Goal: Use online tool/utility: Utilize a website feature to perform a specific function

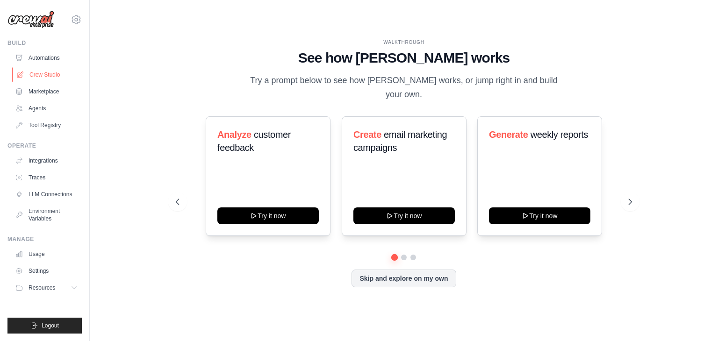
click at [59, 77] on link "Crew Studio" at bounding box center [47, 74] width 71 height 15
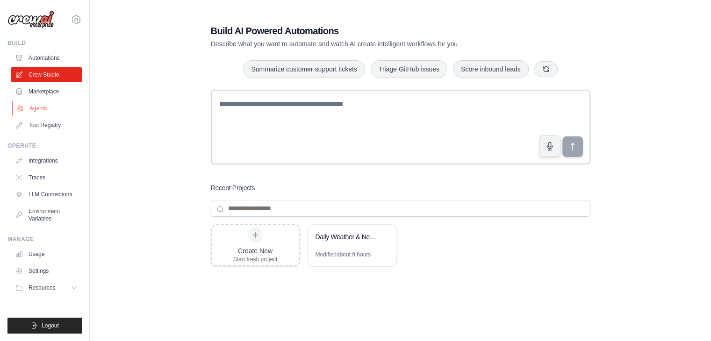
click at [50, 106] on link "Agents" at bounding box center [47, 108] width 71 height 15
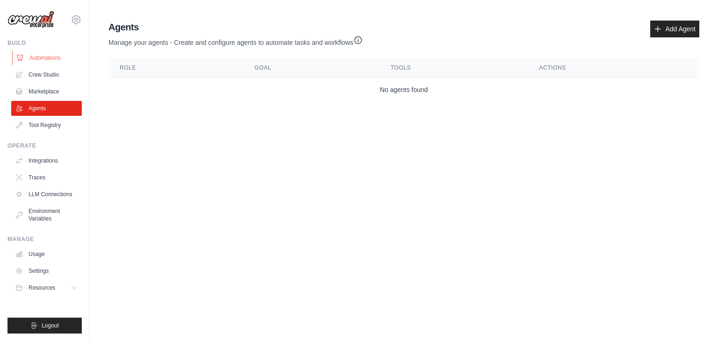
click at [52, 55] on link "Automations" at bounding box center [47, 57] width 71 height 15
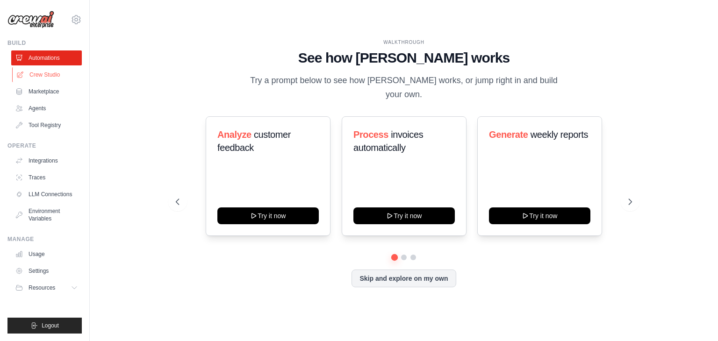
click at [55, 75] on link "Crew Studio" at bounding box center [47, 74] width 71 height 15
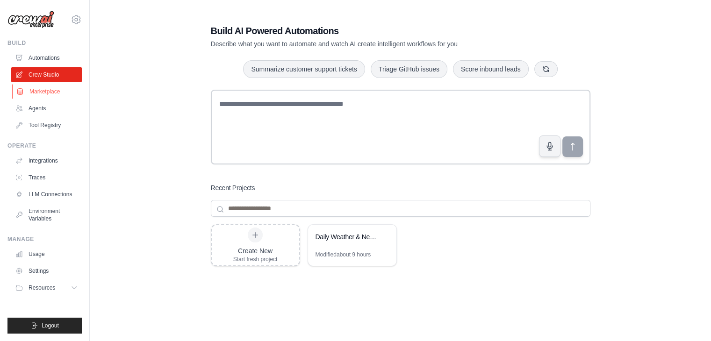
click at [59, 88] on link "Marketplace" at bounding box center [47, 91] width 71 height 15
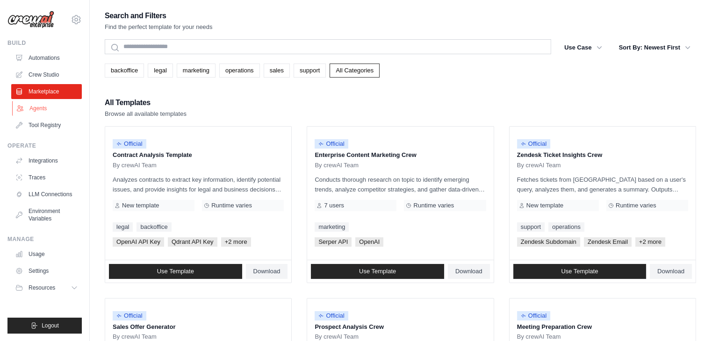
click at [49, 107] on link "Agents" at bounding box center [47, 108] width 71 height 15
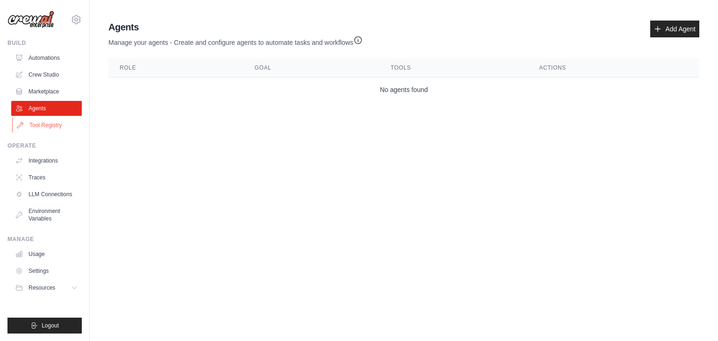
click at [60, 126] on link "Tool Registry" at bounding box center [47, 125] width 71 height 15
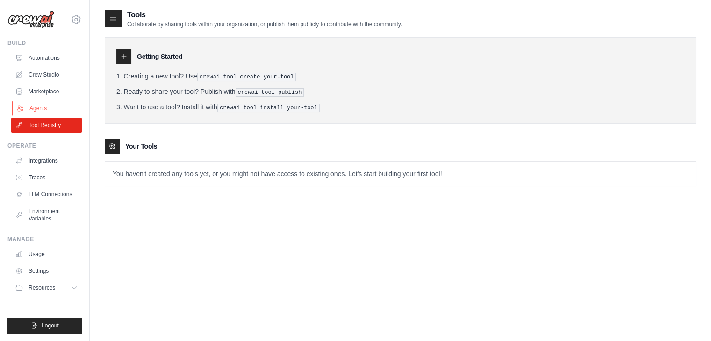
click at [49, 108] on link "Agents" at bounding box center [47, 108] width 71 height 15
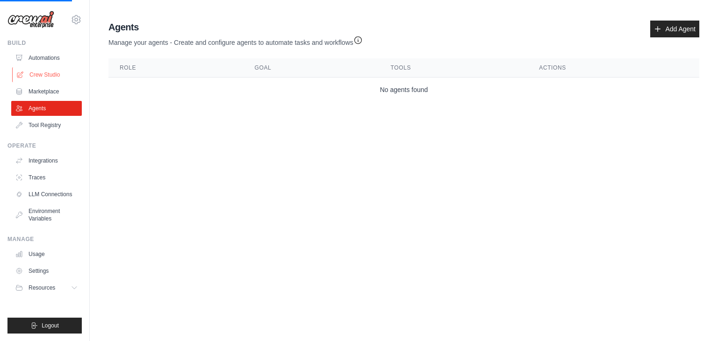
click at [58, 72] on link "Crew Studio" at bounding box center [47, 74] width 71 height 15
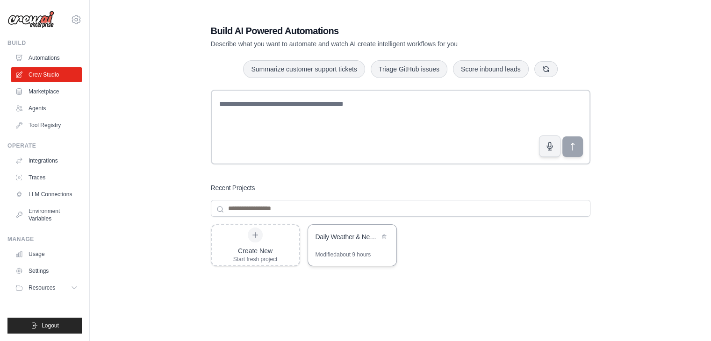
click at [350, 250] on div "Daily Weather & News Report" at bounding box center [352, 238] width 88 height 26
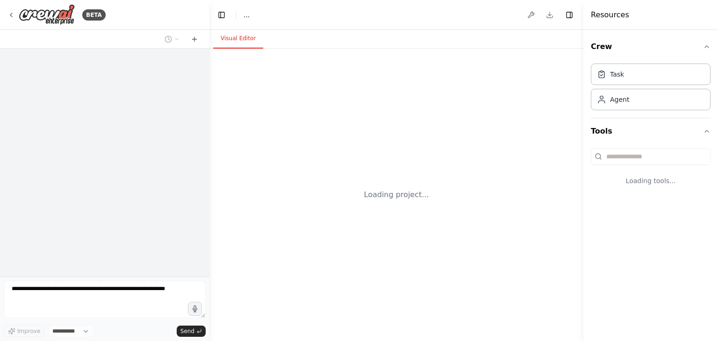
select select "****"
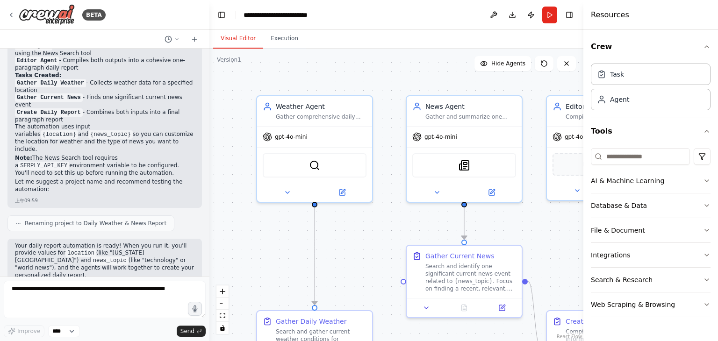
scroll to position [753, 0]
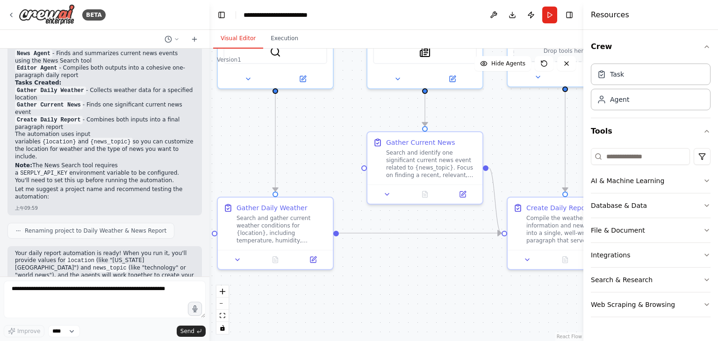
drag, startPoint x: 343, startPoint y: 249, endPoint x: 304, endPoint y: 138, distance: 117.7
click at [304, 138] on div ".deletable-edge-delete-btn { width: 20px; height: 20px; border: 0px solid #ffff…" at bounding box center [396, 195] width 374 height 293
click at [193, 330] on span "Send" at bounding box center [187, 331] width 14 height 7
click at [227, 14] on button "Toggle Left Sidebar" at bounding box center [221, 14] width 13 height 13
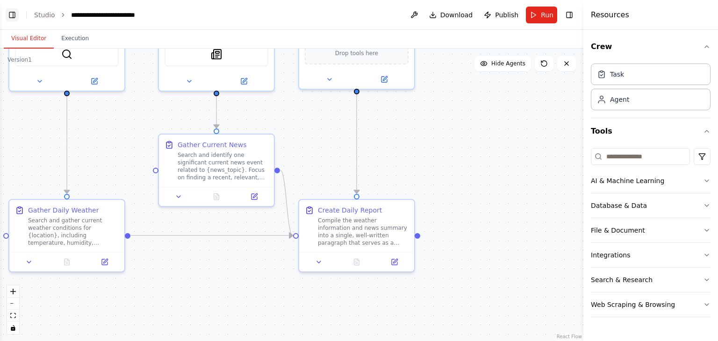
click at [13, 16] on button "Toggle Left Sidebar" at bounding box center [12, 14] width 13 height 13
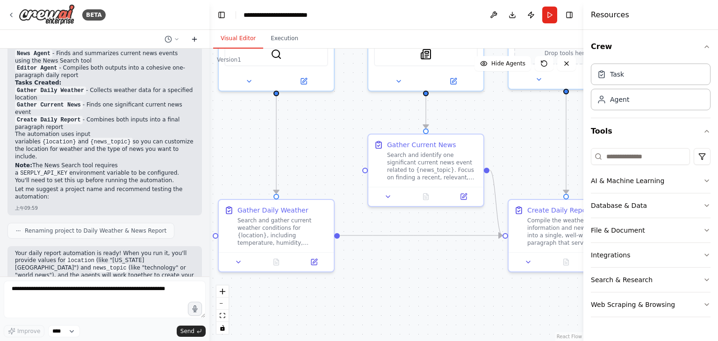
click at [193, 42] on icon at bounding box center [194, 39] width 7 height 7
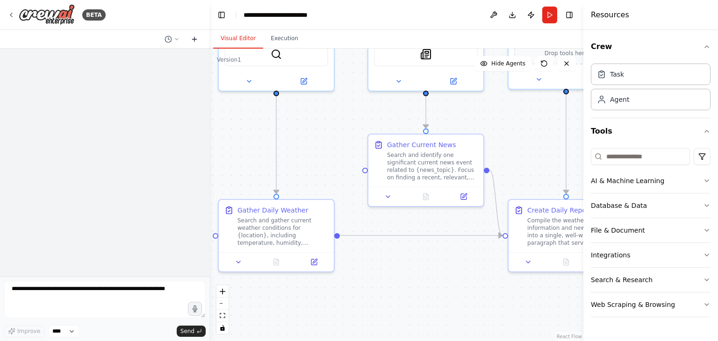
scroll to position [0, 0]
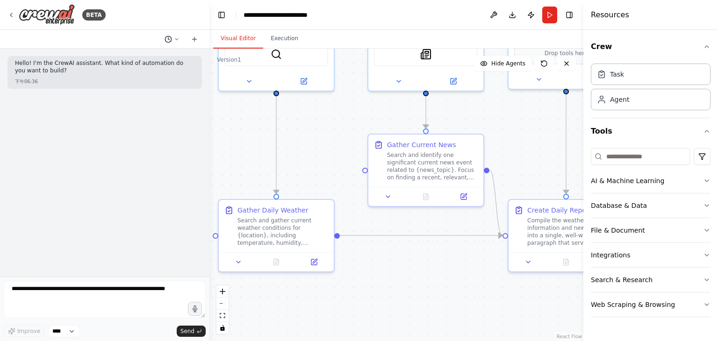
click at [173, 38] on button at bounding box center [172, 39] width 22 height 11
click at [155, 72] on span "I want to Create these three agents: [DOMAIN_NAME] Agent – gather the daily wea…" at bounding box center [131, 73] width 60 height 7
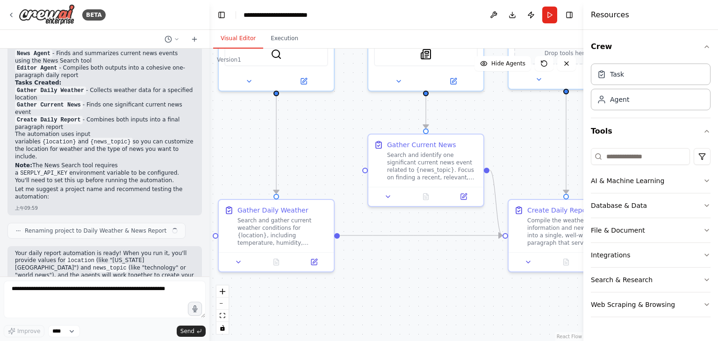
scroll to position [753, 0]
click at [220, 10] on button "Toggle Left Sidebar" at bounding box center [221, 14] width 13 height 13
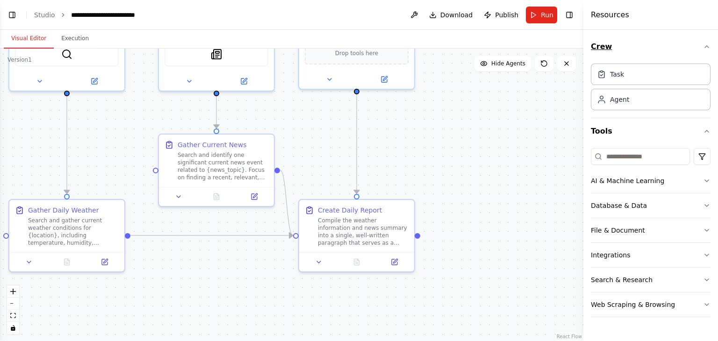
click at [705, 47] on icon "button" at bounding box center [707, 47] width 4 height 2
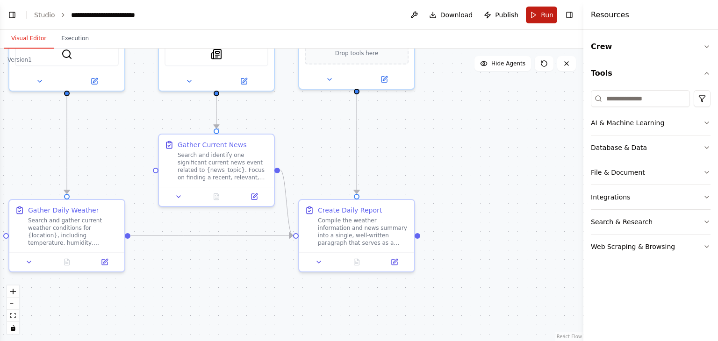
click at [543, 14] on span "Run" at bounding box center [547, 14] width 13 height 9
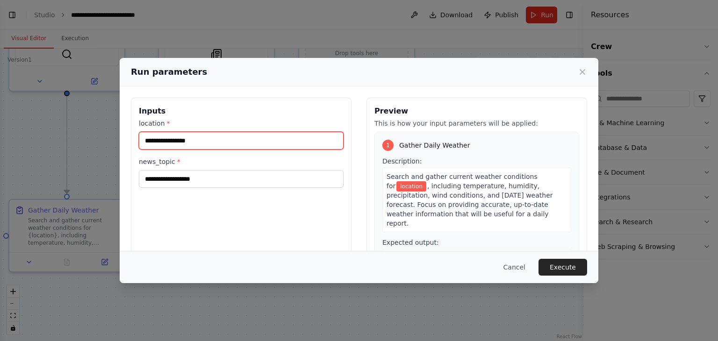
click at [280, 140] on input "location *" at bounding box center [241, 141] width 205 height 18
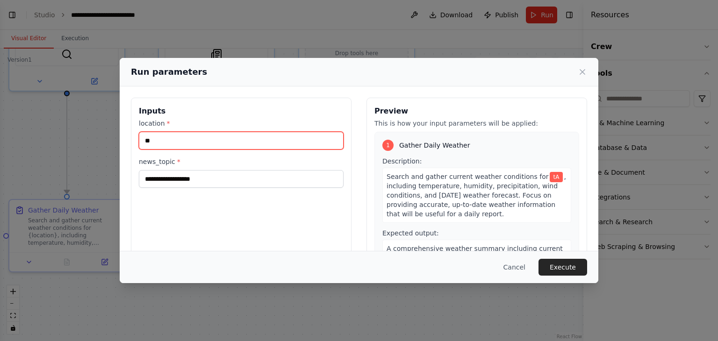
type input "*"
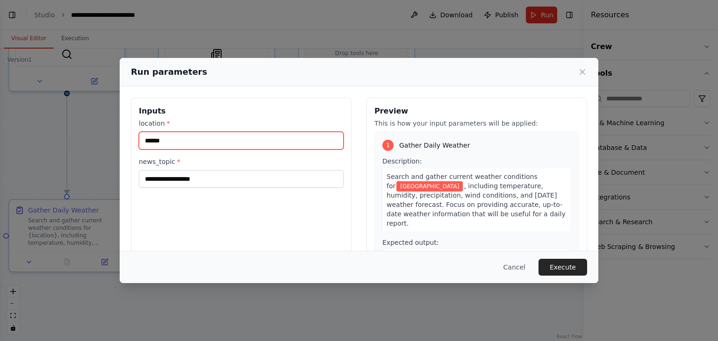
type input "******"
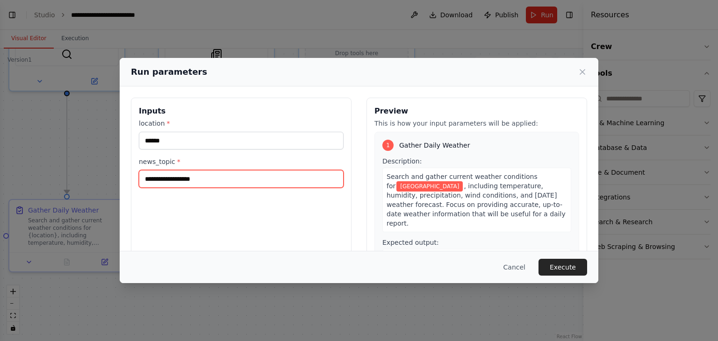
click at [196, 182] on input "news_topic *" at bounding box center [241, 179] width 205 height 18
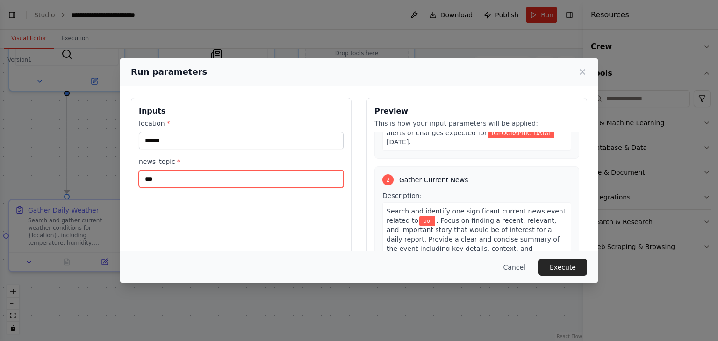
scroll to position [153, 0]
type input "********"
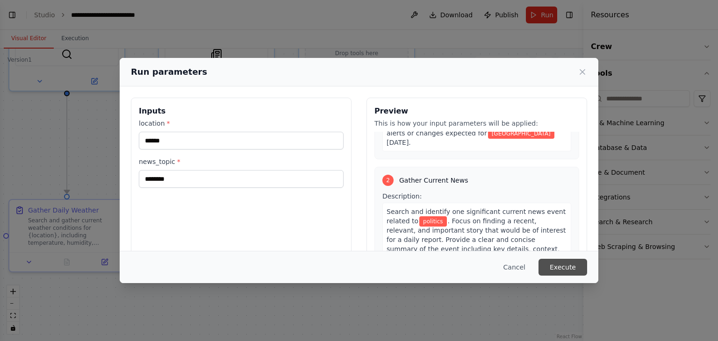
click at [548, 268] on button "Execute" at bounding box center [563, 267] width 49 height 17
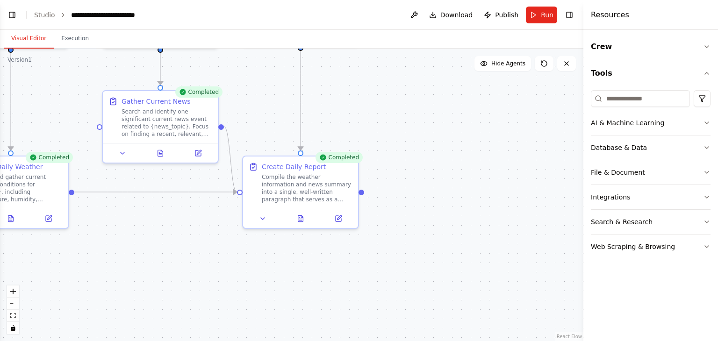
drag, startPoint x: 481, startPoint y: 202, endPoint x: 432, endPoint y: 136, distance: 82.9
click at [432, 136] on div ".deletable-edge-delete-btn { width: 20px; height: 20px; border: 0px solid #ffff…" at bounding box center [291, 195] width 583 height 293
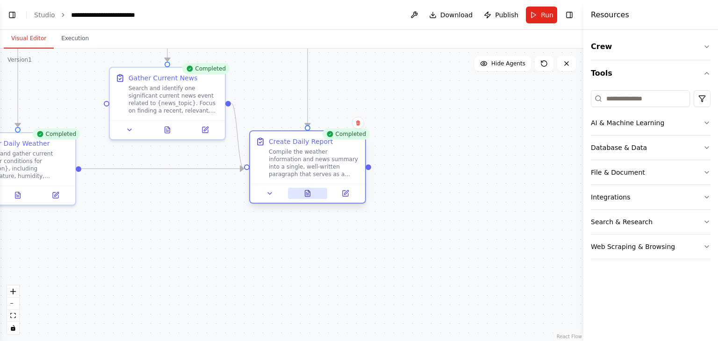
click at [307, 191] on icon at bounding box center [307, 193] width 5 height 6
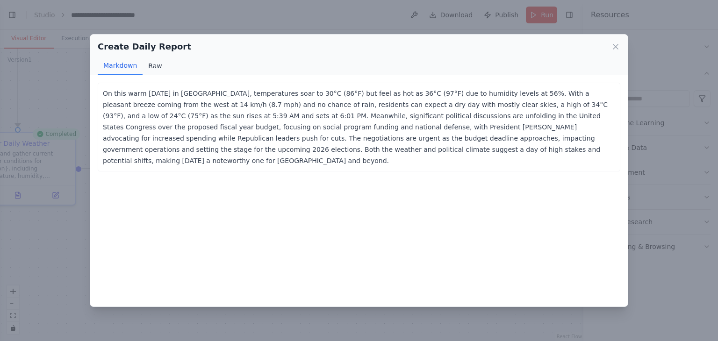
click at [158, 68] on button "Raw" at bounding box center [155, 66] width 25 height 18
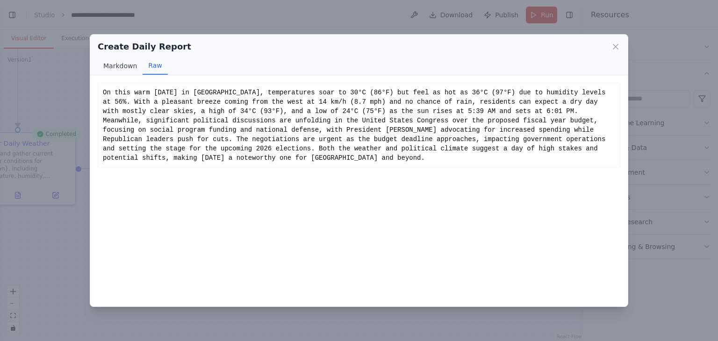
click at [113, 64] on button "Markdown" at bounding box center [120, 66] width 45 height 18
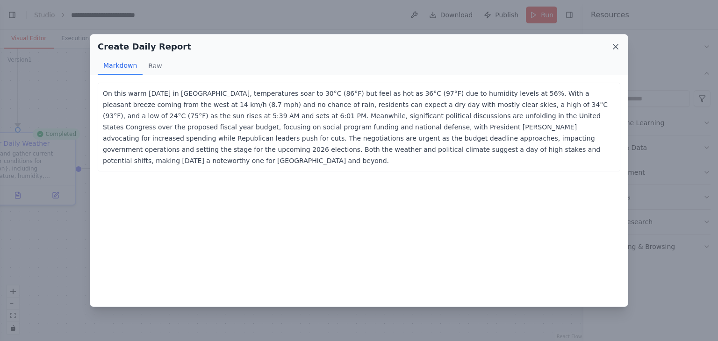
click at [617, 42] on icon at bounding box center [615, 46] width 9 height 9
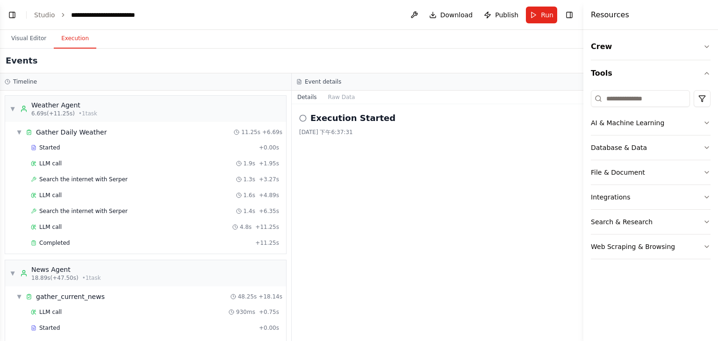
click at [86, 36] on button "Execution" at bounding box center [75, 39] width 43 height 20
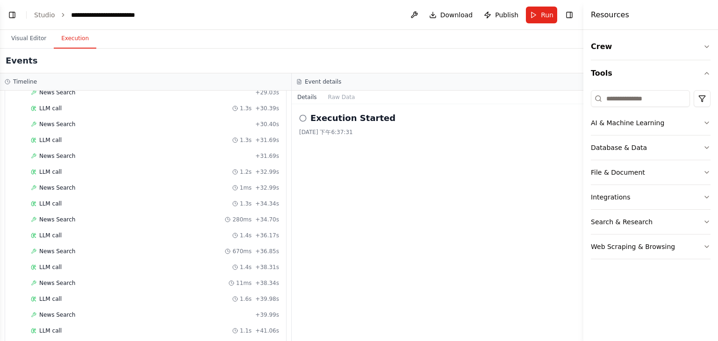
scroll to position [907, 0]
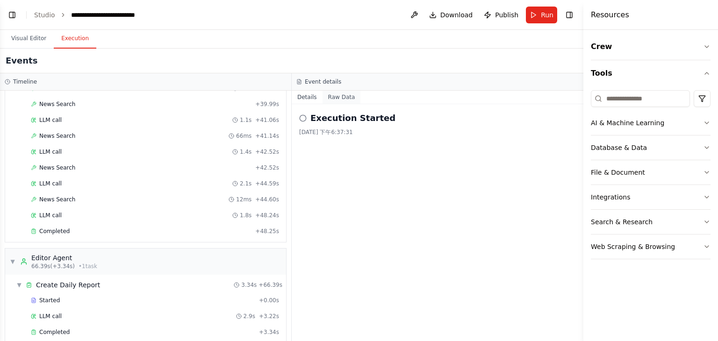
click at [335, 94] on button "Raw Data" at bounding box center [342, 97] width 38 height 13
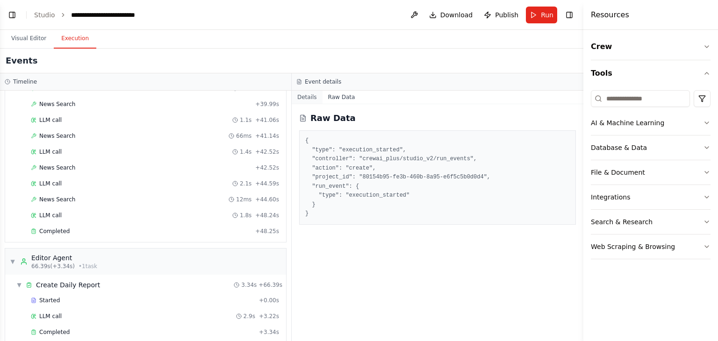
click at [307, 94] on button "Details" at bounding box center [307, 97] width 31 height 13
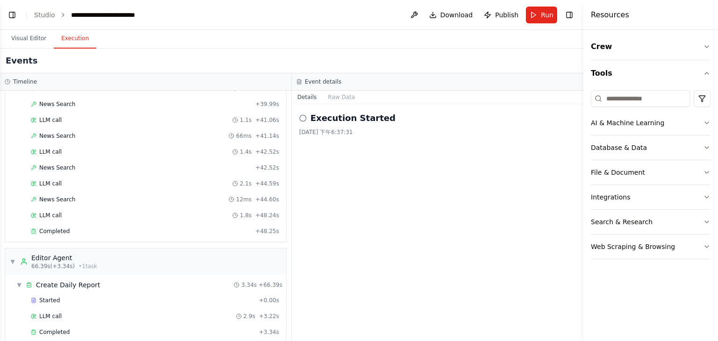
click at [307, 122] on div "Execution Started" at bounding box center [437, 118] width 277 height 13
click at [302, 117] on icon at bounding box center [302, 118] width 7 height 7
click at [349, 81] on div "Event details" at bounding box center [437, 81] width 282 height 7
click at [308, 92] on button "Details" at bounding box center [307, 97] width 31 height 13
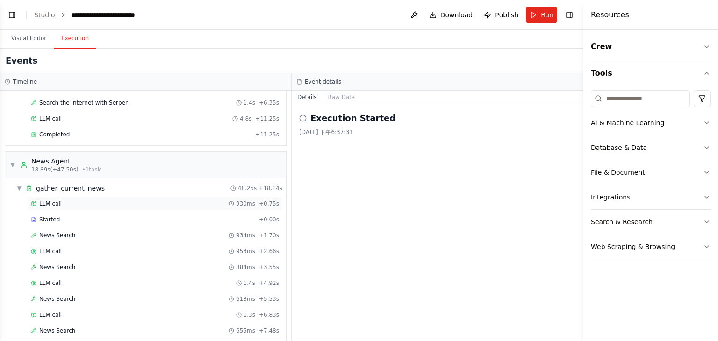
scroll to position [107, 0]
click at [18, 187] on span "▼" at bounding box center [19, 190] width 6 height 7
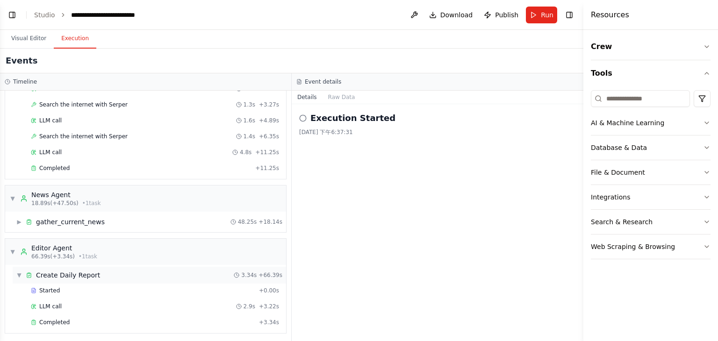
click at [15, 270] on div "▼ Create Daily Report 3.34s + 66.39s" at bounding box center [149, 275] width 273 height 17
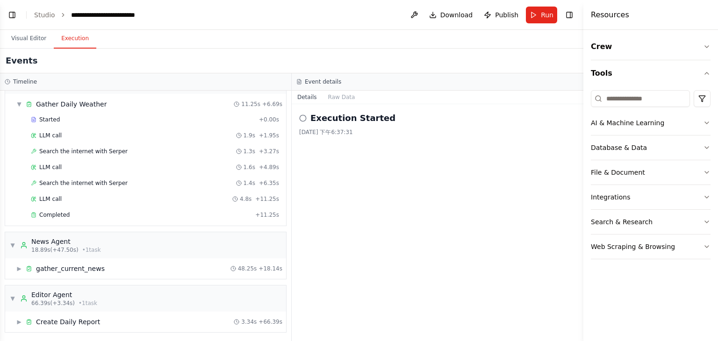
scroll to position [0, 0]
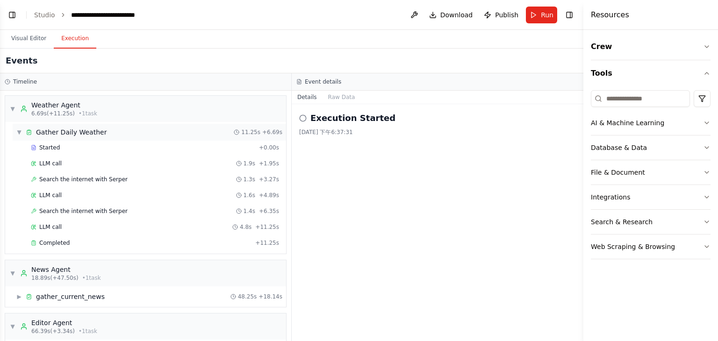
click at [16, 130] on span "▼" at bounding box center [19, 132] width 6 height 7
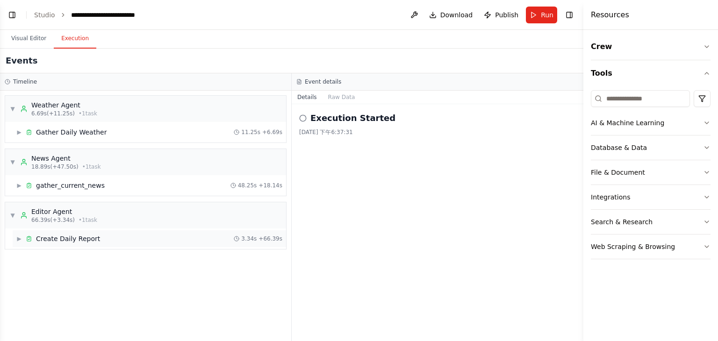
click at [27, 236] on icon at bounding box center [29, 239] width 7 height 7
click at [21, 237] on span "▼" at bounding box center [19, 238] width 6 height 7
